Goal: Understand process/instructions: Learn how to perform a task or action

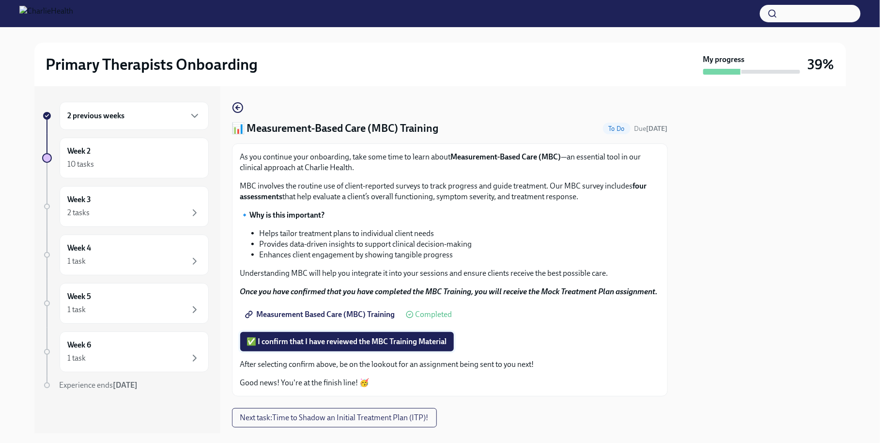
click at [392, 351] on button "✅ I confirm that I have reviewed the MBC Training Material" at bounding box center [347, 341] width 214 height 19
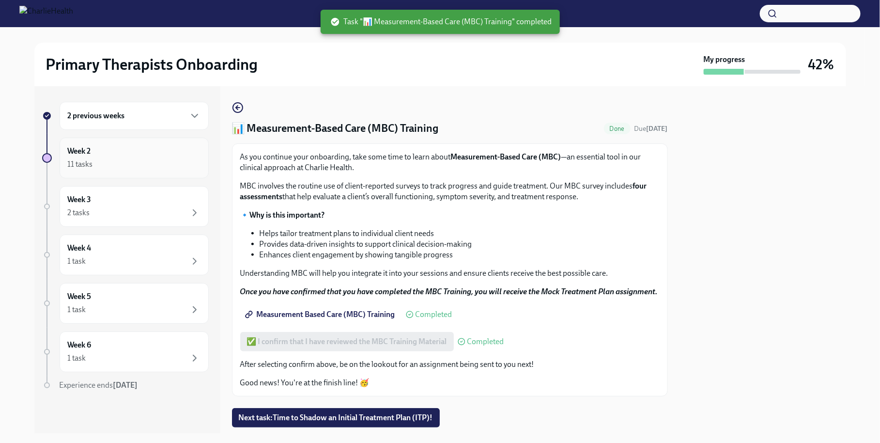
click at [155, 150] on div "Week 2 11 tasks" at bounding box center [134, 158] width 133 height 24
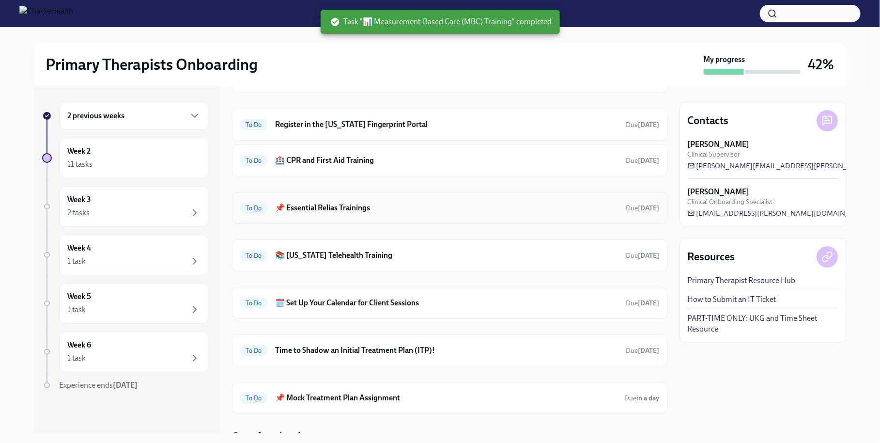
scroll to position [108, 0]
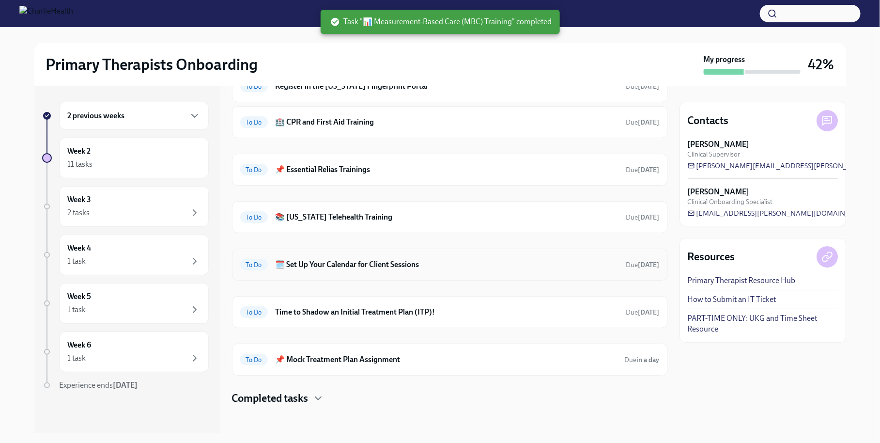
click at [483, 269] on div "To Do 🗓️ Set Up Your Calendar for Client Sessions Due [DATE]" at bounding box center [450, 265] width 420 height 16
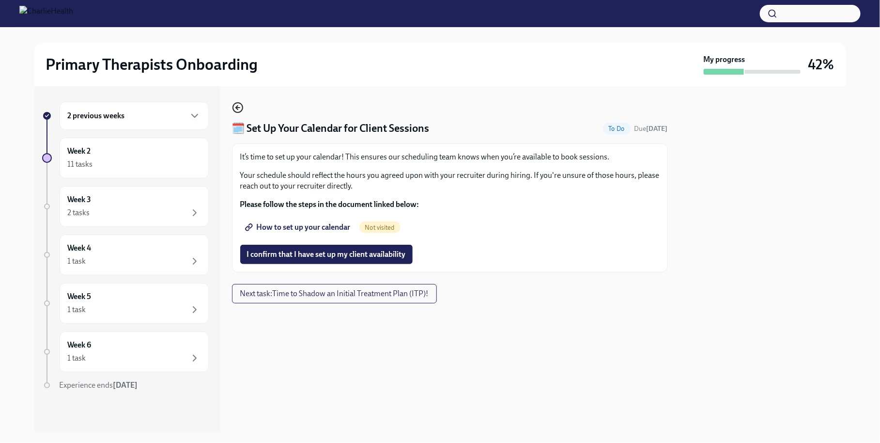
click at [240, 109] on icon "button" at bounding box center [238, 108] width 12 height 12
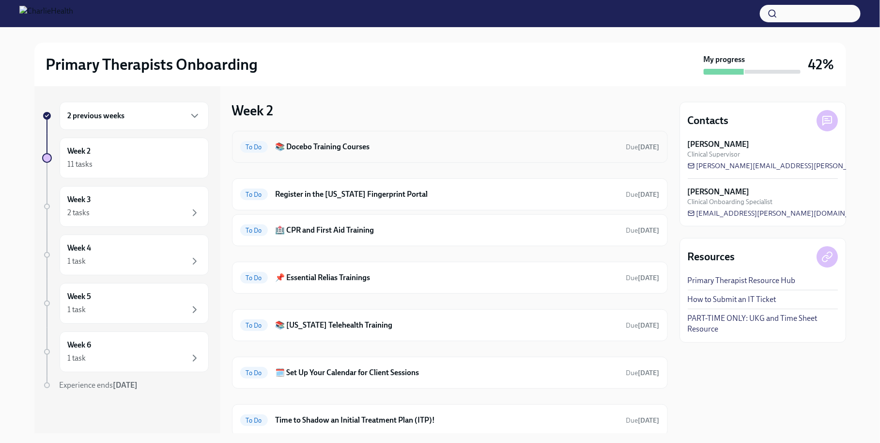
click at [367, 152] on h6 "📚 Docebo Training Courses" at bounding box center [447, 146] width 343 height 11
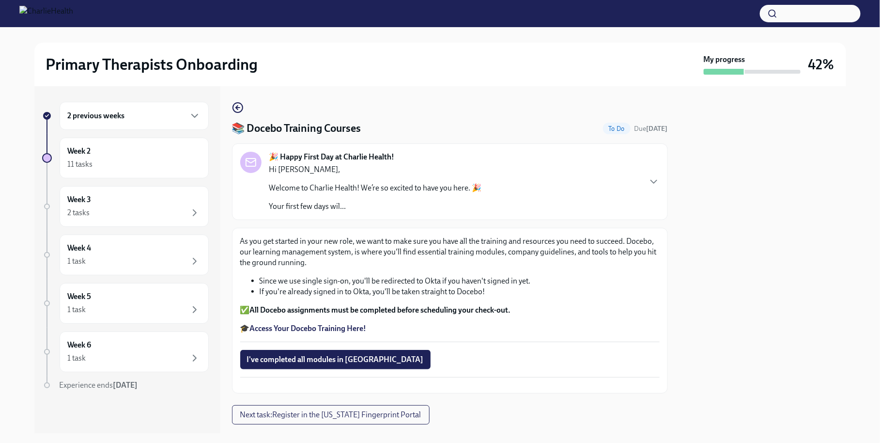
click at [314, 326] on strong "Access Your Docebo Training Here!" at bounding box center [308, 328] width 117 height 9
